Goal: Transaction & Acquisition: Purchase product/service

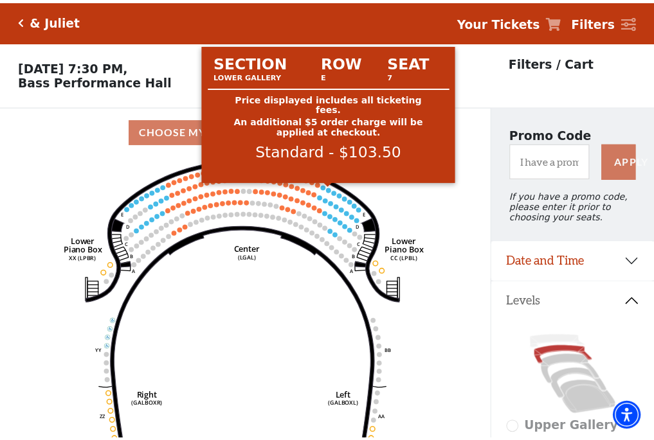
scroll to position [60, 0]
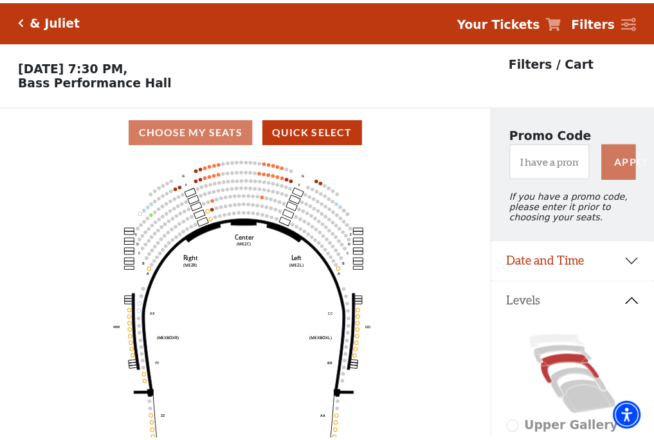
scroll to position [60, 0]
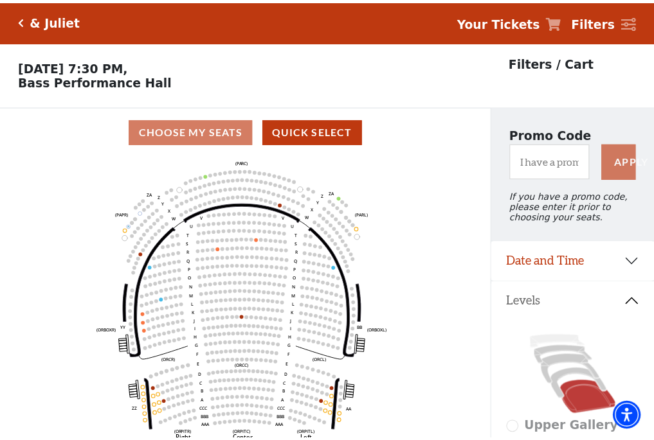
scroll to position [60, 0]
